Goal: Task Accomplishment & Management: Complete application form

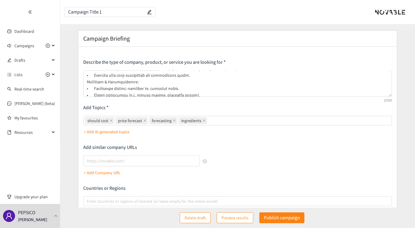
click at [114, 10] on input "Campaign Title 1" at bounding box center [107, 12] width 78 height 5
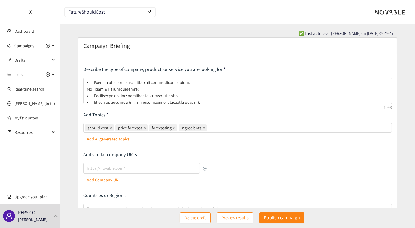
click at [100, 14] on input "FutureShouldCost" at bounding box center [107, 12] width 78 height 5
click at [96, 13] on input "FutureShouldCost" at bounding box center [107, 12] width 78 height 5
click at [81, 12] on input "FutureShould Cost" at bounding box center [107, 12] width 78 height 5
click at [109, 13] on input "Future Should Cost" at bounding box center [107, 12] width 78 height 5
type input "PROC Future Should Cost"
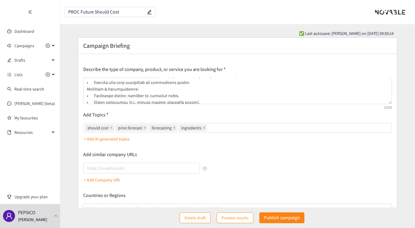
click at [236, 217] on span "Preview results" at bounding box center [234, 217] width 27 height 7
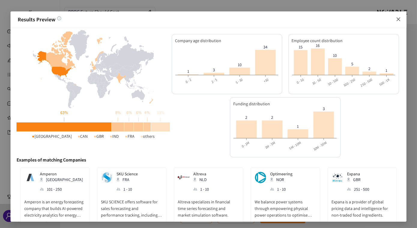
drag, startPoint x: 400, startPoint y: 19, endPoint x: 397, endPoint y: 20, distance: 3.4
click at [399, 19] on icon "close" at bounding box center [398, 19] width 5 height 5
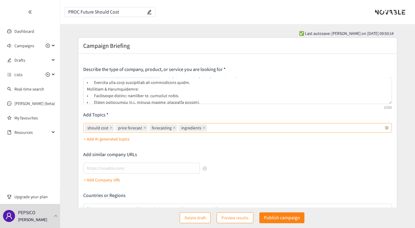
click at [216, 128] on div "should cost price forecast forecasting ingredients" at bounding box center [235, 127] width 300 height 8
click at [209, 128] on input "should cost price forecast forecasting ingredients" at bounding box center [208, 127] width 1 height 7
type input "procurement"
type input "commodities"
click at [231, 218] on span "Preview results" at bounding box center [234, 217] width 27 height 7
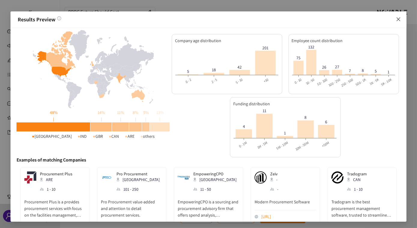
click at [399, 19] on icon "close" at bounding box center [399, 19] width 4 height 4
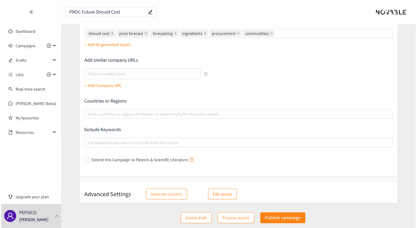
scroll to position [95, 0]
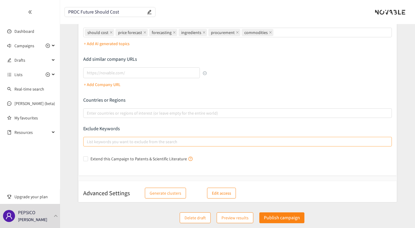
click at [111, 141] on div at bounding box center [235, 141] width 300 height 7
click at [88, 141] on input "List keywords you want to exclude from the search" at bounding box center [87, 141] width 1 height 7
type input "advisory"
type input "consultant"
click at [229, 217] on span "Preview results" at bounding box center [234, 217] width 27 height 7
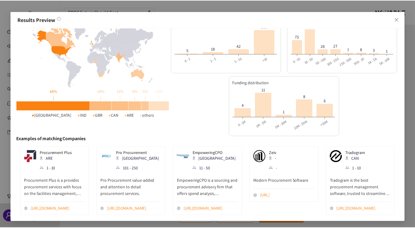
scroll to position [25, 0]
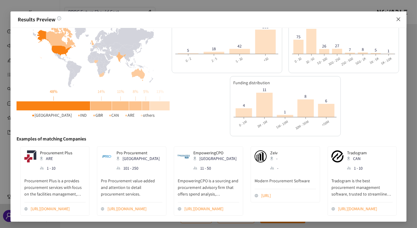
click at [400, 19] on icon "close" at bounding box center [398, 19] width 5 height 5
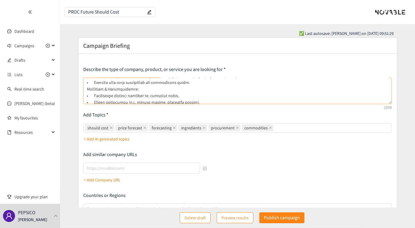
scroll to position [0, 0]
click at [133, 94] on textarea at bounding box center [237, 91] width 309 height 26
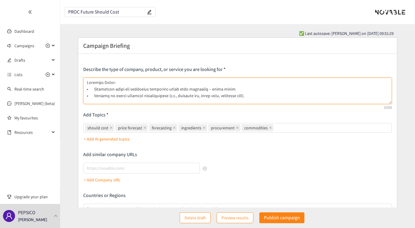
drag, startPoint x: 205, startPoint y: 90, endPoint x: 230, endPoint y: 88, distance: 25.4
click at [230, 88] on textarea at bounding box center [237, 91] width 309 height 26
drag, startPoint x: 120, startPoint y: 82, endPoint x: 86, endPoint y: 82, distance: 33.9
click at [86, 82] on textarea at bounding box center [237, 91] width 309 height 26
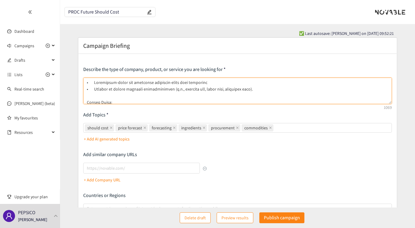
drag, startPoint x: 114, startPoint y: 101, endPoint x: 84, endPoint y: 93, distance: 30.9
click at [84, 93] on textarea at bounding box center [237, 91] width 309 height 26
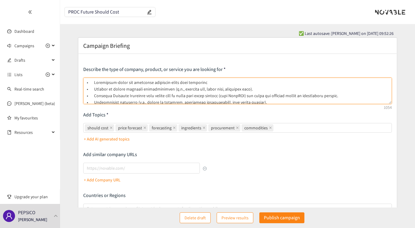
scroll to position [27, 0]
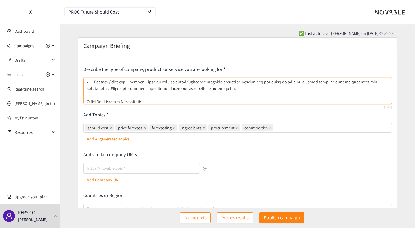
drag, startPoint x: 90, startPoint y: 88, endPoint x: 203, endPoint y: 88, distance: 112.4
click at [203, 88] on textarea at bounding box center [237, 91] width 309 height 26
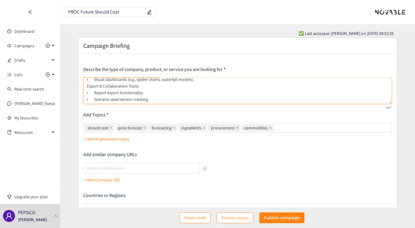
scroll to position [27, 0]
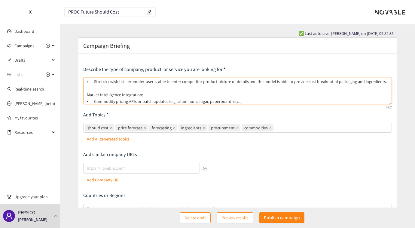
click at [193, 95] on textarea "• Ingredient-level and packaging component-level cost databases • Ability to de…" at bounding box center [237, 91] width 309 height 26
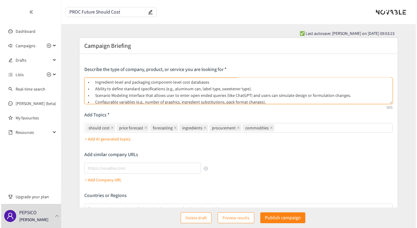
scroll to position [0, 0]
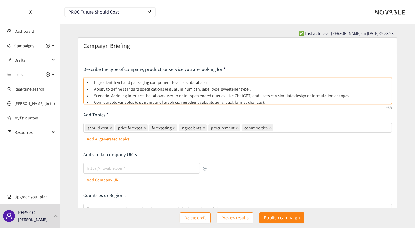
click at [94, 81] on textarea "• Ingredient-level and packaging component-level cost databases • Ability to de…" at bounding box center [237, 91] width 309 height 26
type textarea "• Ingredient-level and packaging component-level cost databases • Ability to de…"
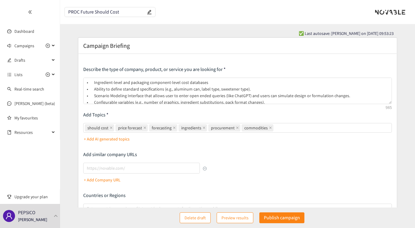
click at [228, 218] on span "Preview results" at bounding box center [234, 217] width 27 height 7
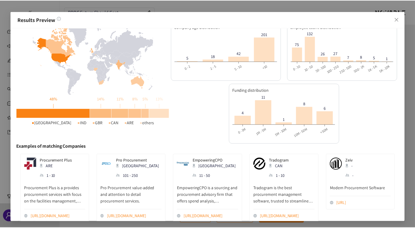
scroll to position [25, 0]
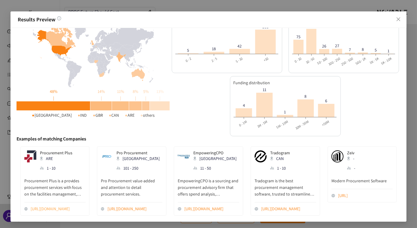
click at [45, 205] on link "[URL][DOMAIN_NAME]" at bounding box center [58, 208] width 55 height 7
click at [129, 150] on p "Pro Procurement" at bounding box center [139, 152] width 45 height 5
click at [132, 205] on link "[URL][DOMAIN_NAME]" at bounding box center [135, 208] width 55 height 7
click at [209, 150] on p "EmpoweringCPO" at bounding box center [215, 152] width 45 height 5
click at [208, 205] on link "[URL][DOMAIN_NAME]" at bounding box center [211, 208] width 55 height 7
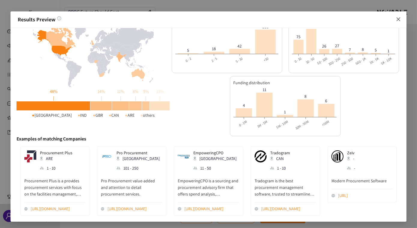
click at [400, 20] on icon "close" at bounding box center [398, 19] width 5 height 5
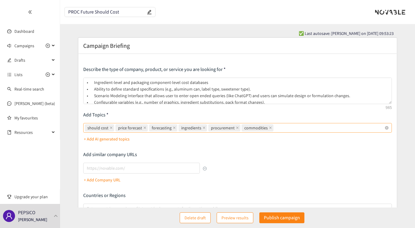
click at [291, 124] on div "should cost price forecast forecasting ingredients procurement commodities" at bounding box center [235, 127] width 300 height 8
click at [276, 124] on input "should cost price forecast forecasting ingredients procurement commodities" at bounding box center [275, 127] width 1 height 7
type input "innovation"
type input "future"
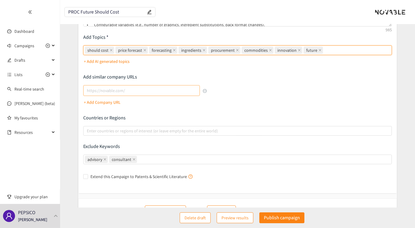
scroll to position [68, 0]
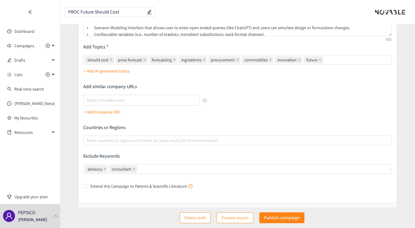
click at [84, 70] on p "+ Add AI generated topics" at bounding box center [107, 71] width 46 height 7
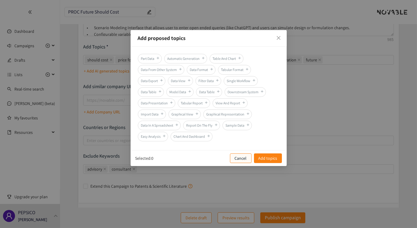
click at [239, 156] on p "Cancel" at bounding box center [241, 158] width 12 height 7
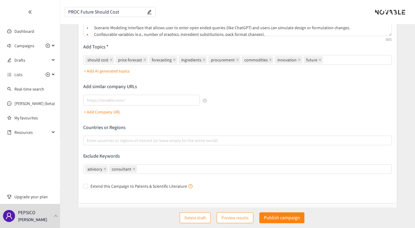
click at [108, 109] on p "+ Add Company URL" at bounding box center [102, 111] width 37 height 7
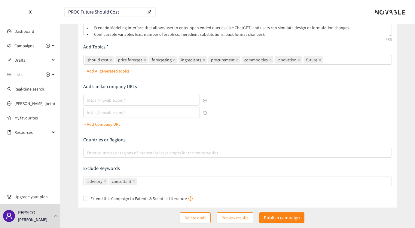
click at [205, 112] on button "button" at bounding box center [205, 113] width 4 height 4
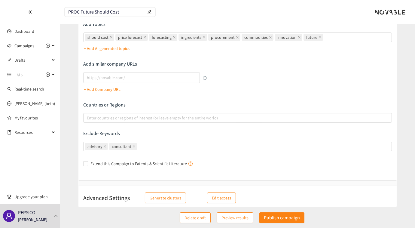
scroll to position [95, 0]
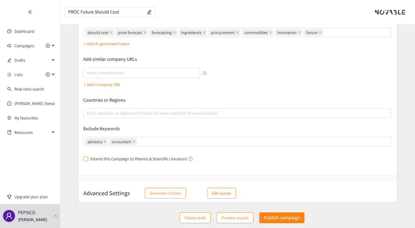
click at [85, 157] on input "Extend this Campaign to Patents & Scientific Literature" at bounding box center [85, 158] width 4 height 4
checkbox input "true"
click at [253, 81] on div "Describe the type of company, product, or service you are looking for Add Topic…" at bounding box center [237, 67] width 309 height 193
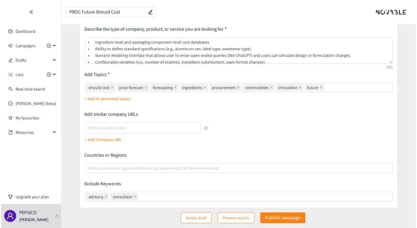
scroll to position [0, 0]
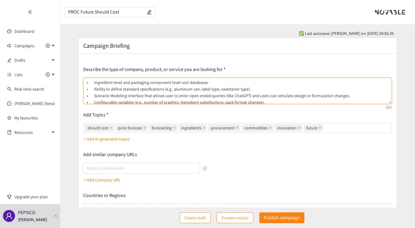
click at [93, 84] on textarea "• Ingredient-level and packaging component-level cost databases • Ability to de…" at bounding box center [237, 91] width 309 height 26
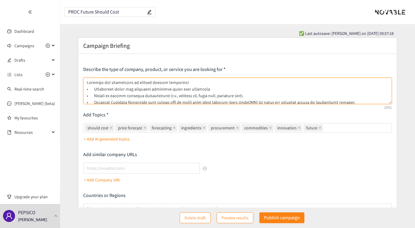
type textarea "Loremips dol sitametcons ad elitsed doeiusm temporinci • Utlaboreet-dolor mag a…"
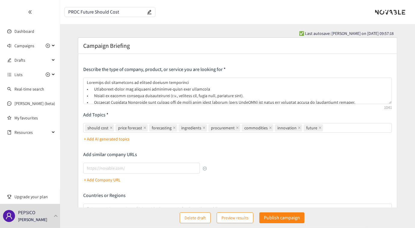
click at [231, 215] on span "Preview results" at bounding box center [234, 217] width 27 height 7
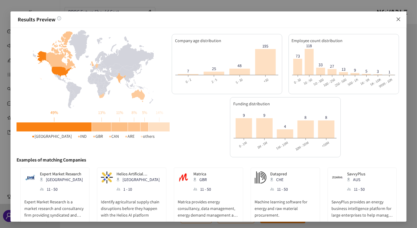
click at [399, 19] on icon "close" at bounding box center [398, 19] width 5 height 5
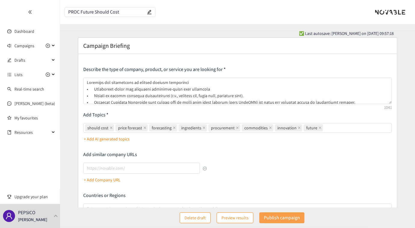
click at [291, 220] on p "Publish campaign" at bounding box center [282, 218] width 36 height 8
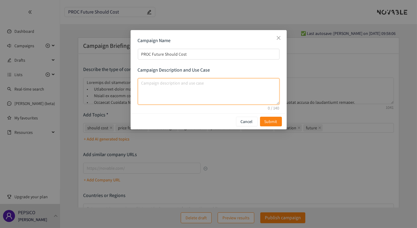
click at [173, 87] on textarea "campaign description and use case" at bounding box center [209, 91] width 142 height 26
type textarea "solution for procurement to support mid-long term innovation decisions"
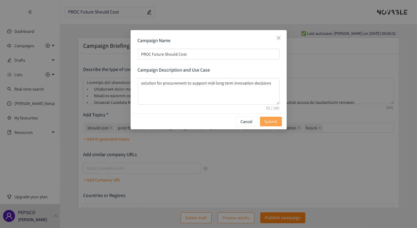
click at [273, 120] on span "Submit" at bounding box center [271, 121] width 13 height 7
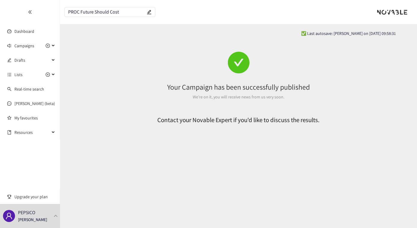
click at [118, 71] on div at bounding box center [239, 63] width 338 height 22
